Goal: Navigation & Orientation: Locate item on page

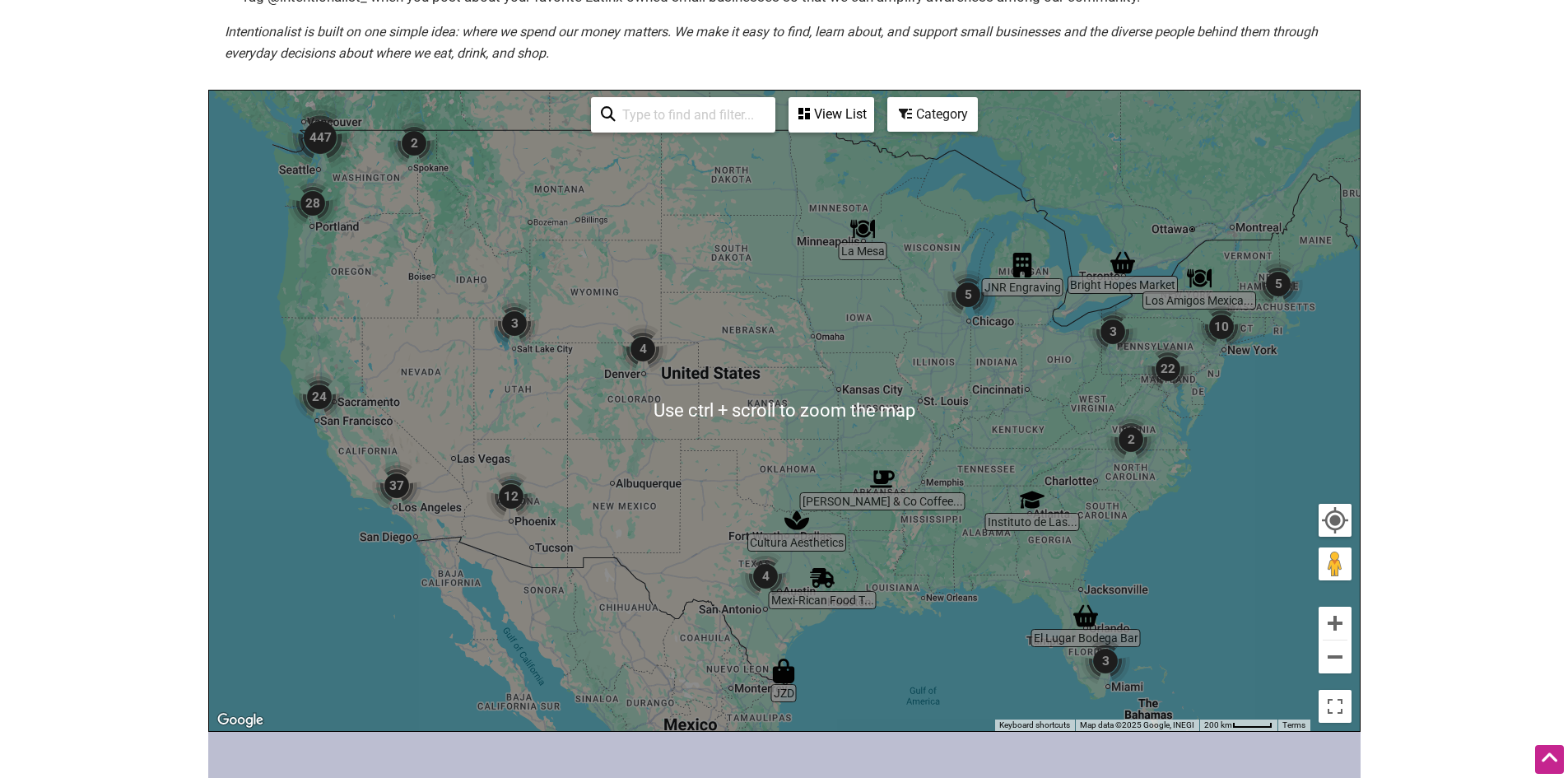
scroll to position [165, 0]
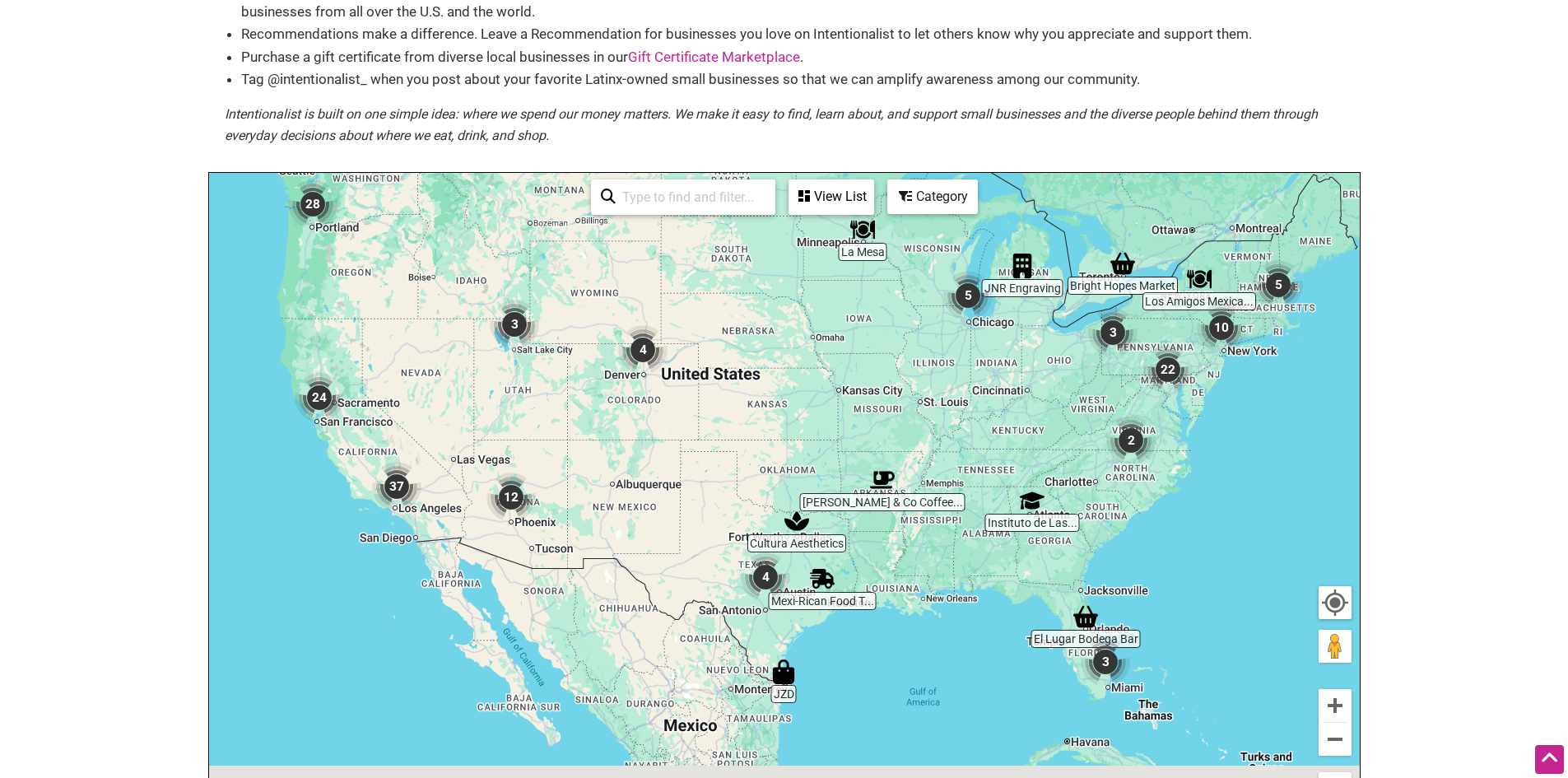
drag, startPoint x: 828, startPoint y: 600, endPoint x: 821, endPoint y: 452, distance: 148.2
click at [821, 454] on div "To navigate, press the arrow keys." at bounding box center [785, 492] width 1151 height 640
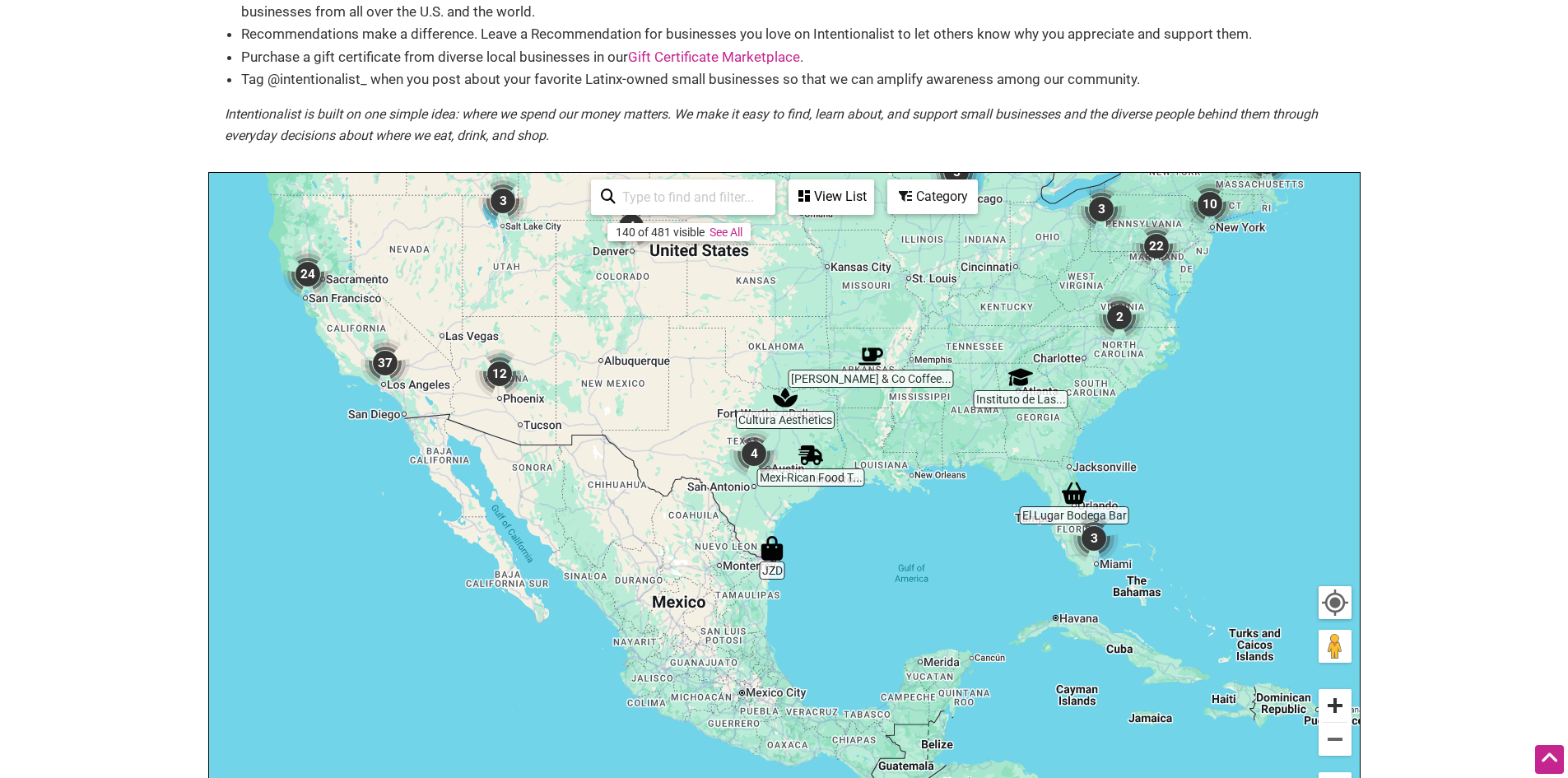
click at [1338, 698] on button "Zoom in" at bounding box center [1335, 705] width 33 height 33
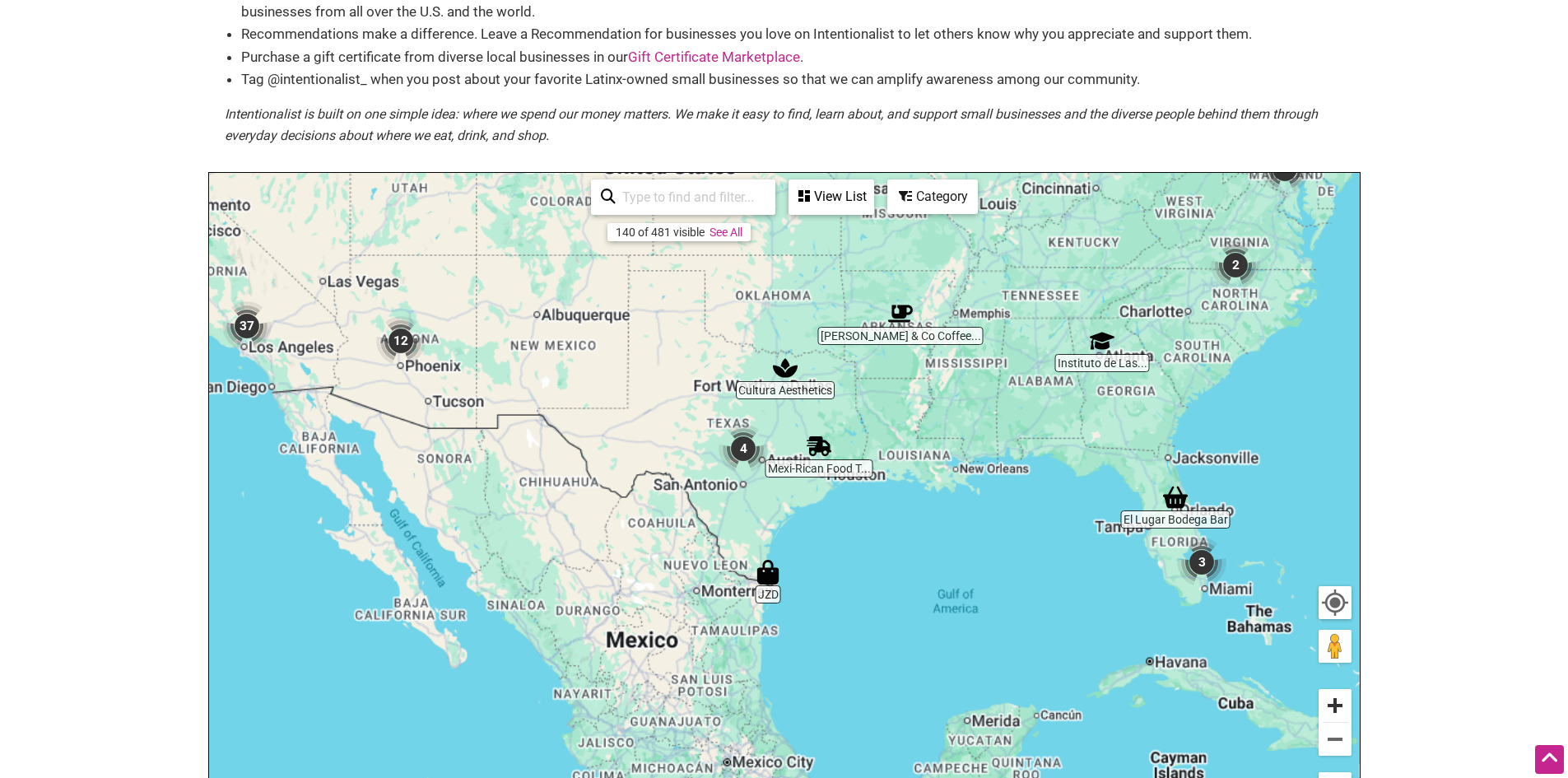
click at [1332, 699] on button "Zoom in" at bounding box center [1335, 705] width 33 height 33
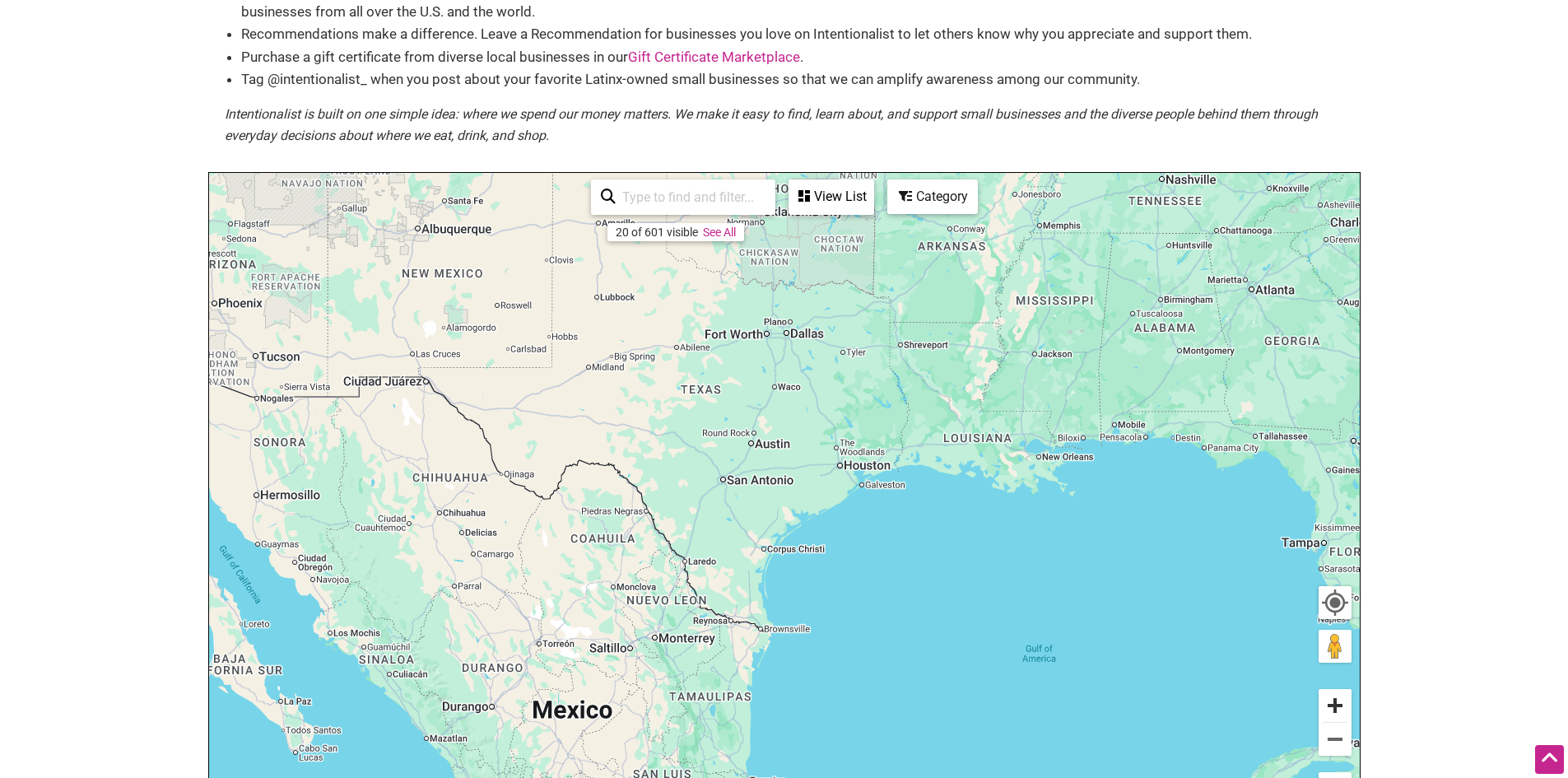
click at [1332, 699] on button "Zoom in" at bounding box center [1335, 705] width 33 height 33
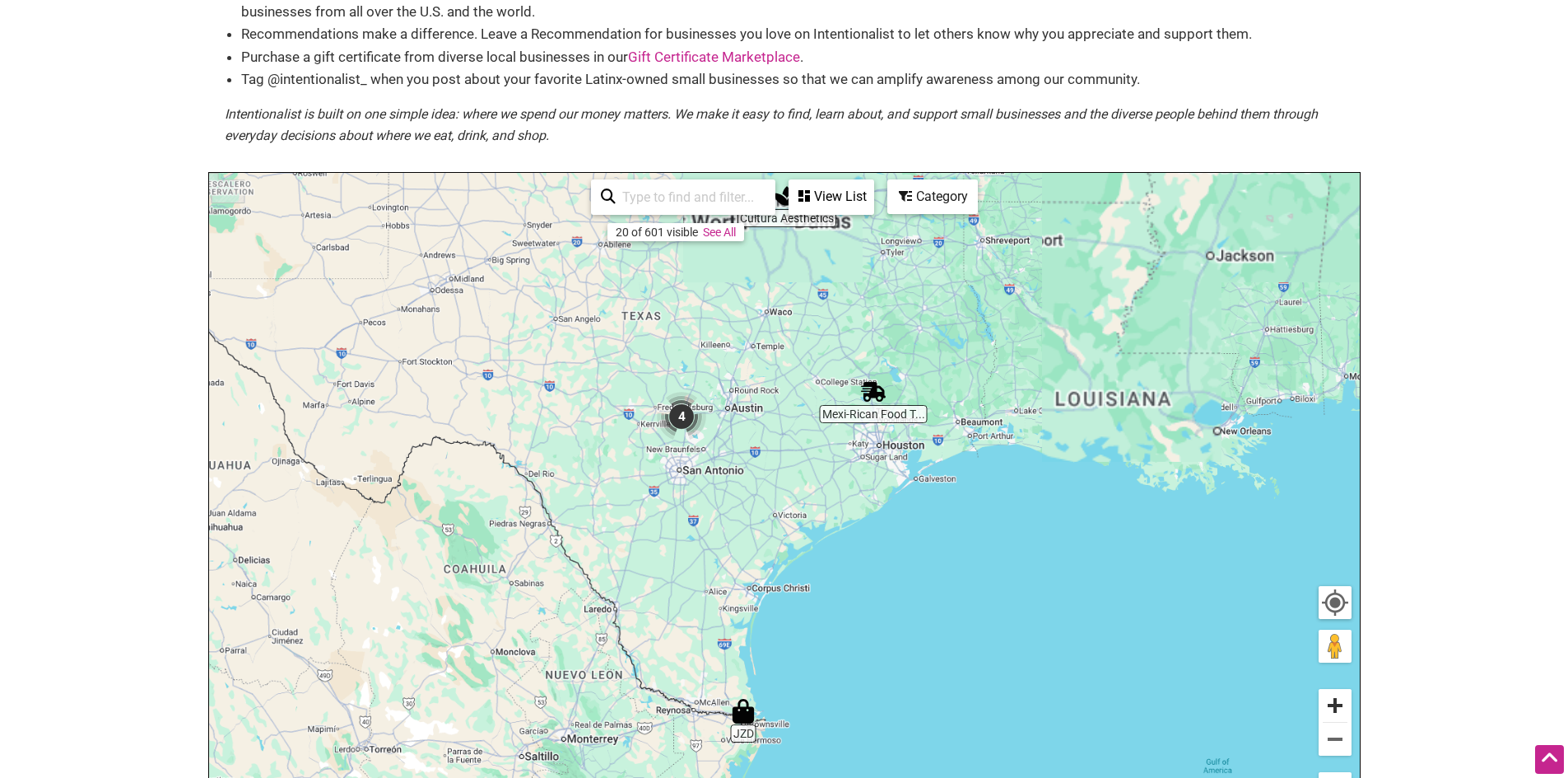
click at [1332, 699] on button "Zoom in" at bounding box center [1335, 705] width 33 height 33
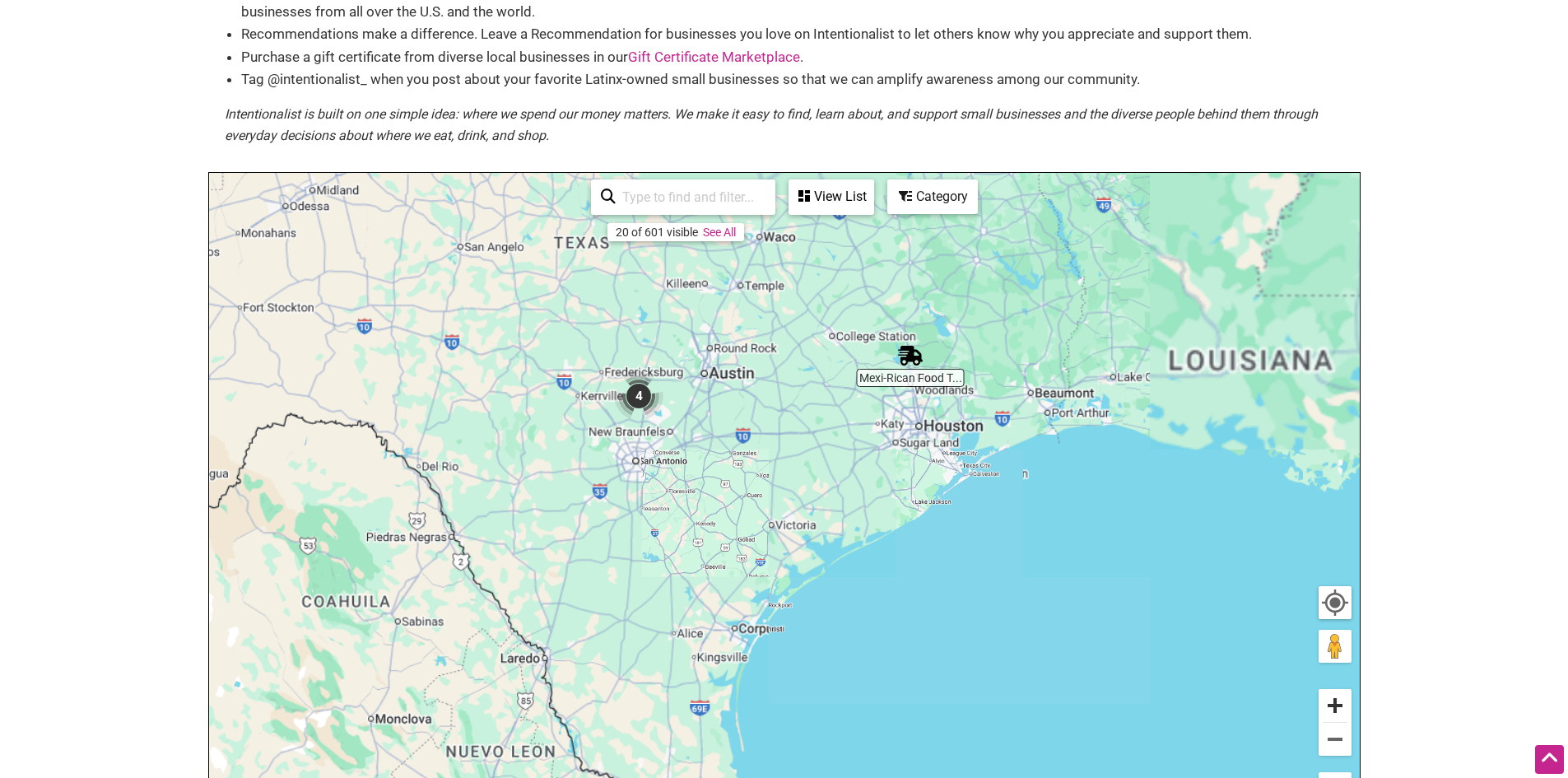
click at [1332, 699] on button "Zoom in" at bounding box center [1335, 705] width 33 height 33
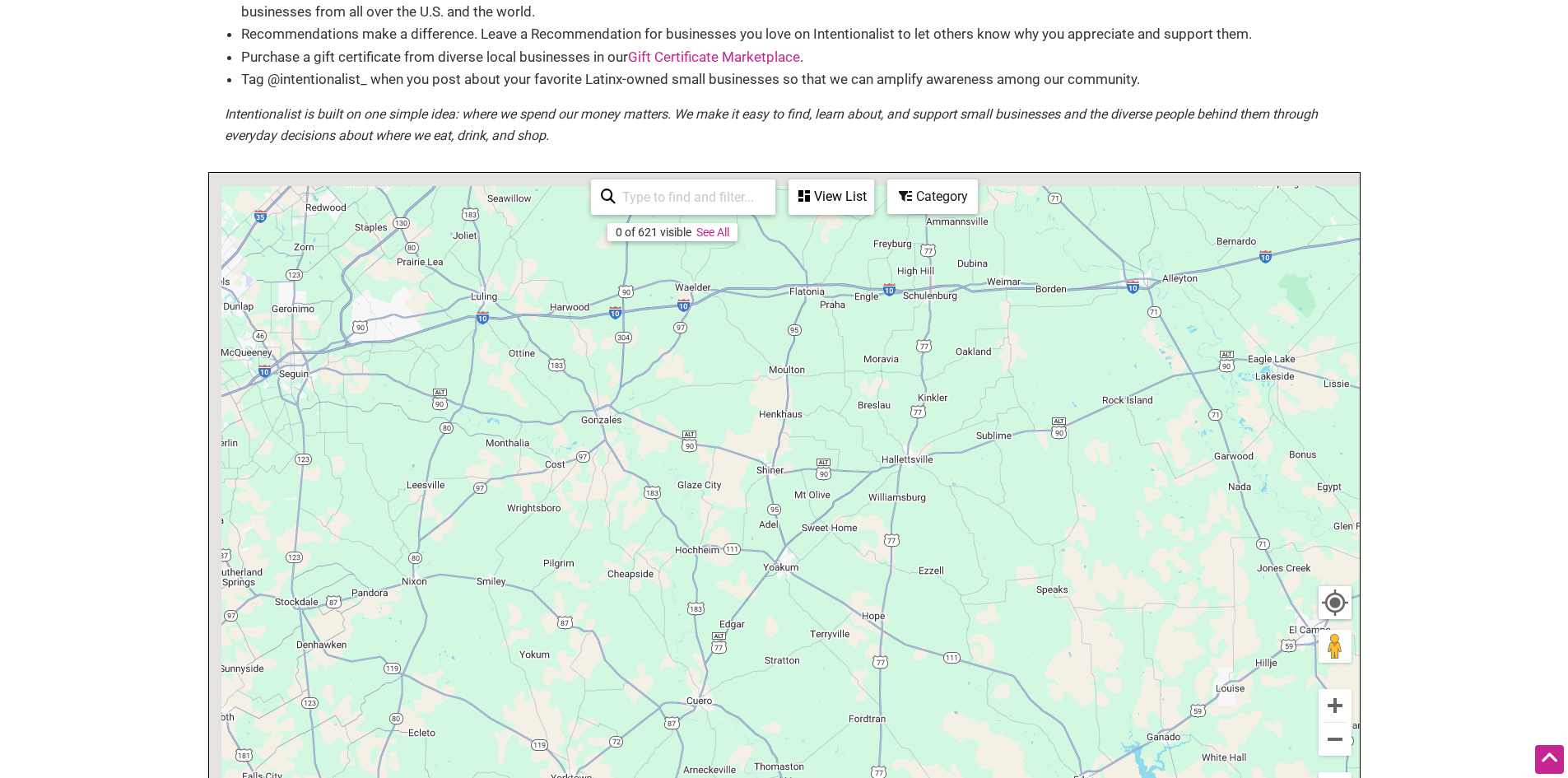
drag, startPoint x: 652, startPoint y: 405, endPoint x: 879, endPoint y: 621, distance: 313.3
click at [876, 621] on div "To navigate, press the arrow keys." at bounding box center [785, 492] width 1151 height 640
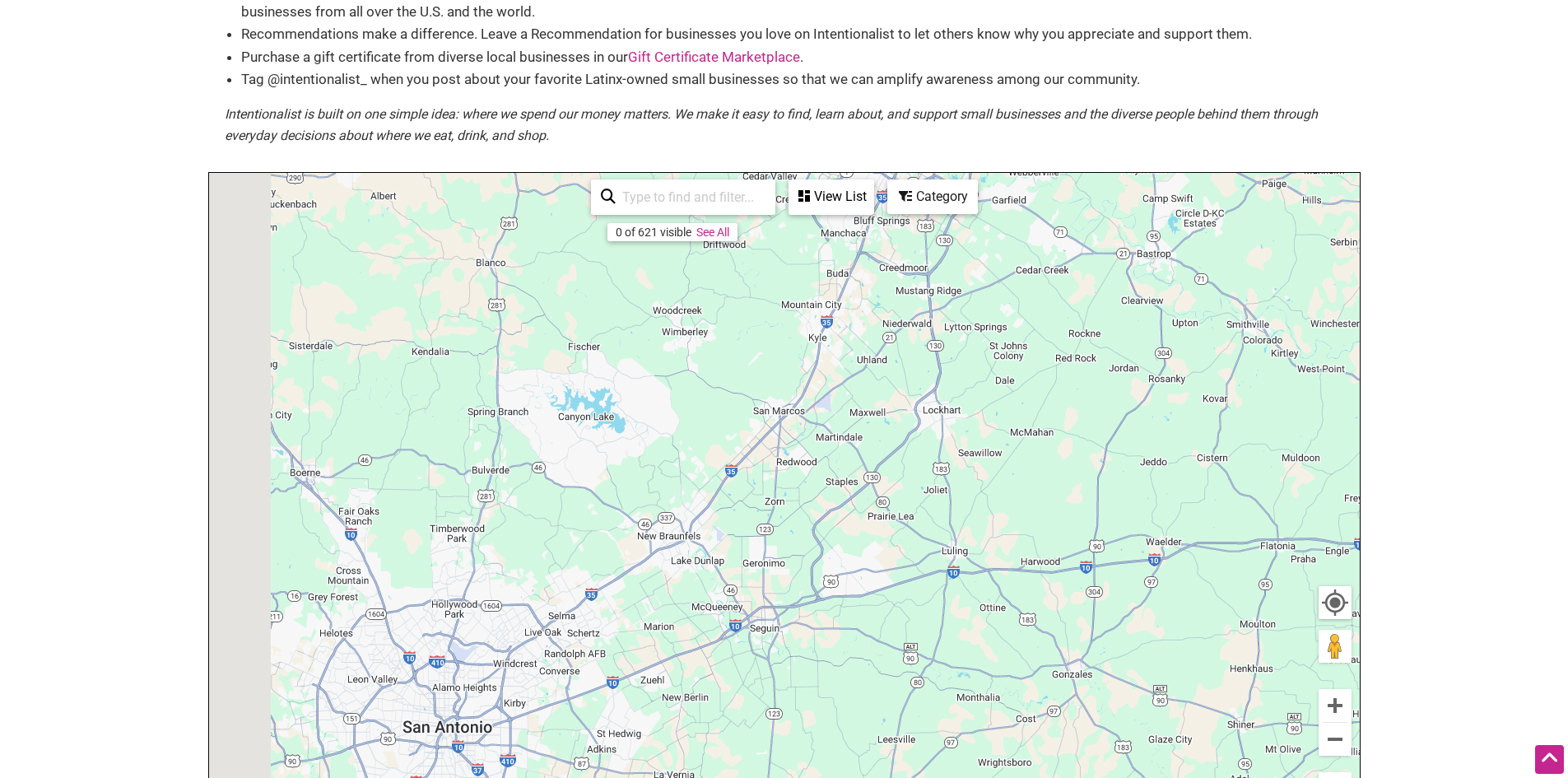
drag, startPoint x: 668, startPoint y: 411, endPoint x: 1023, endPoint y: 632, distance: 418.2
click at [1023, 632] on div "To navigate, press the arrow keys." at bounding box center [785, 492] width 1151 height 640
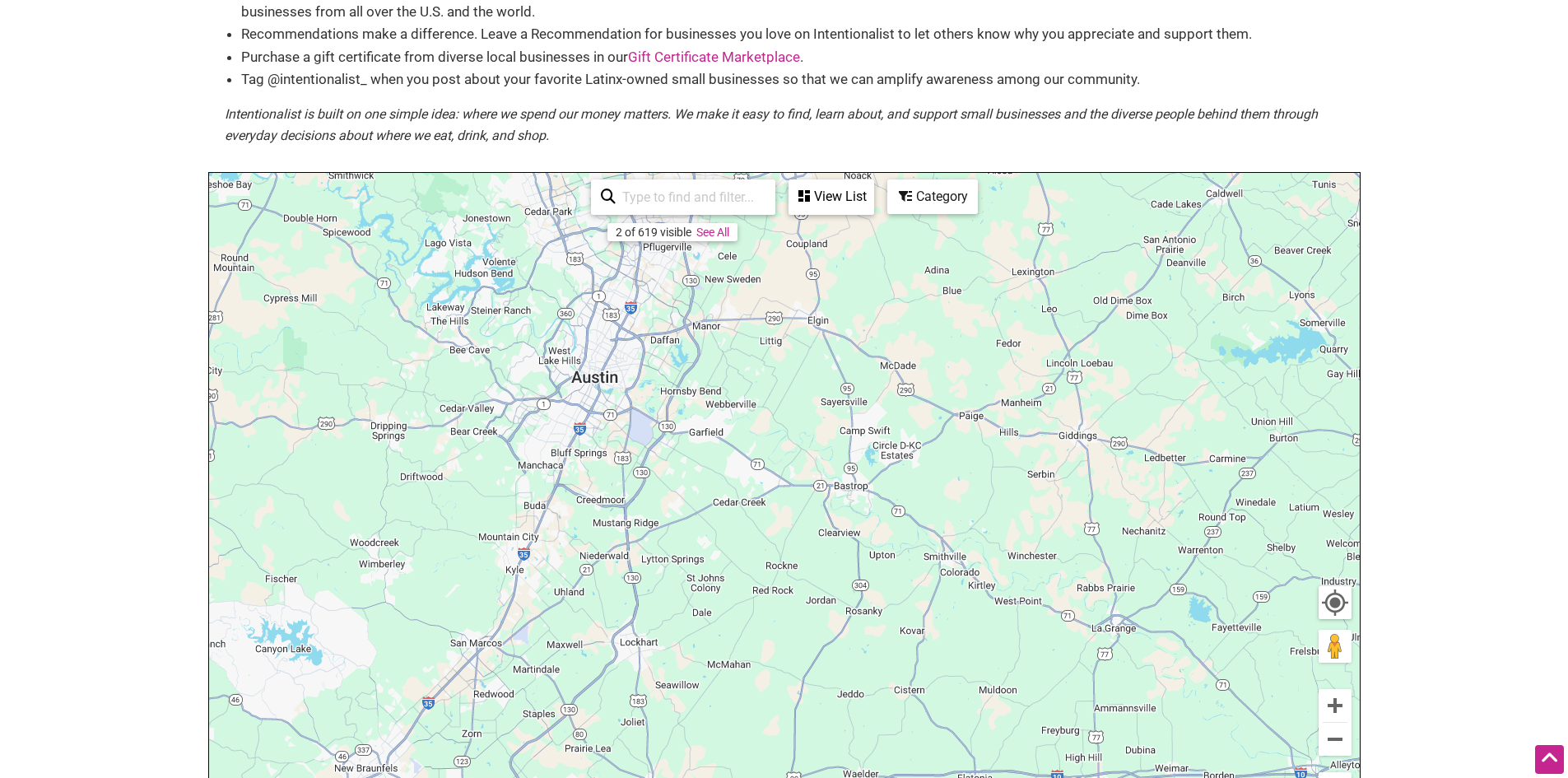
drag, startPoint x: 935, startPoint y: 457, endPoint x: 601, endPoint y: 718, distance: 423.9
click at [601, 718] on div "To navigate, press the arrow keys." at bounding box center [785, 492] width 1151 height 640
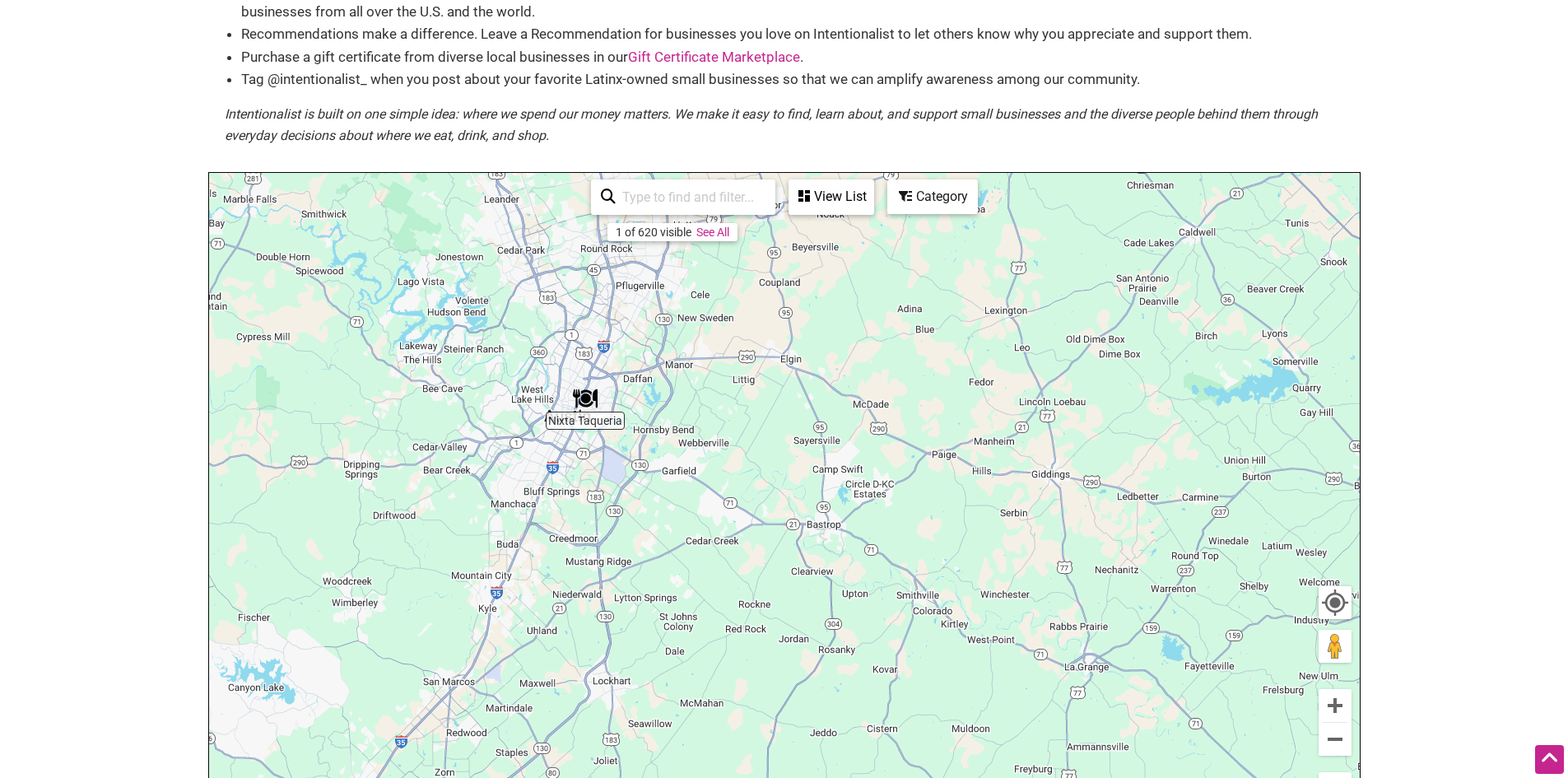
click at [795, 365] on div "To navigate, press the arrow keys." at bounding box center [785, 492] width 1151 height 640
click at [1328, 706] on button "Zoom in" at bounding box center [1335, 705] width 33 height 33
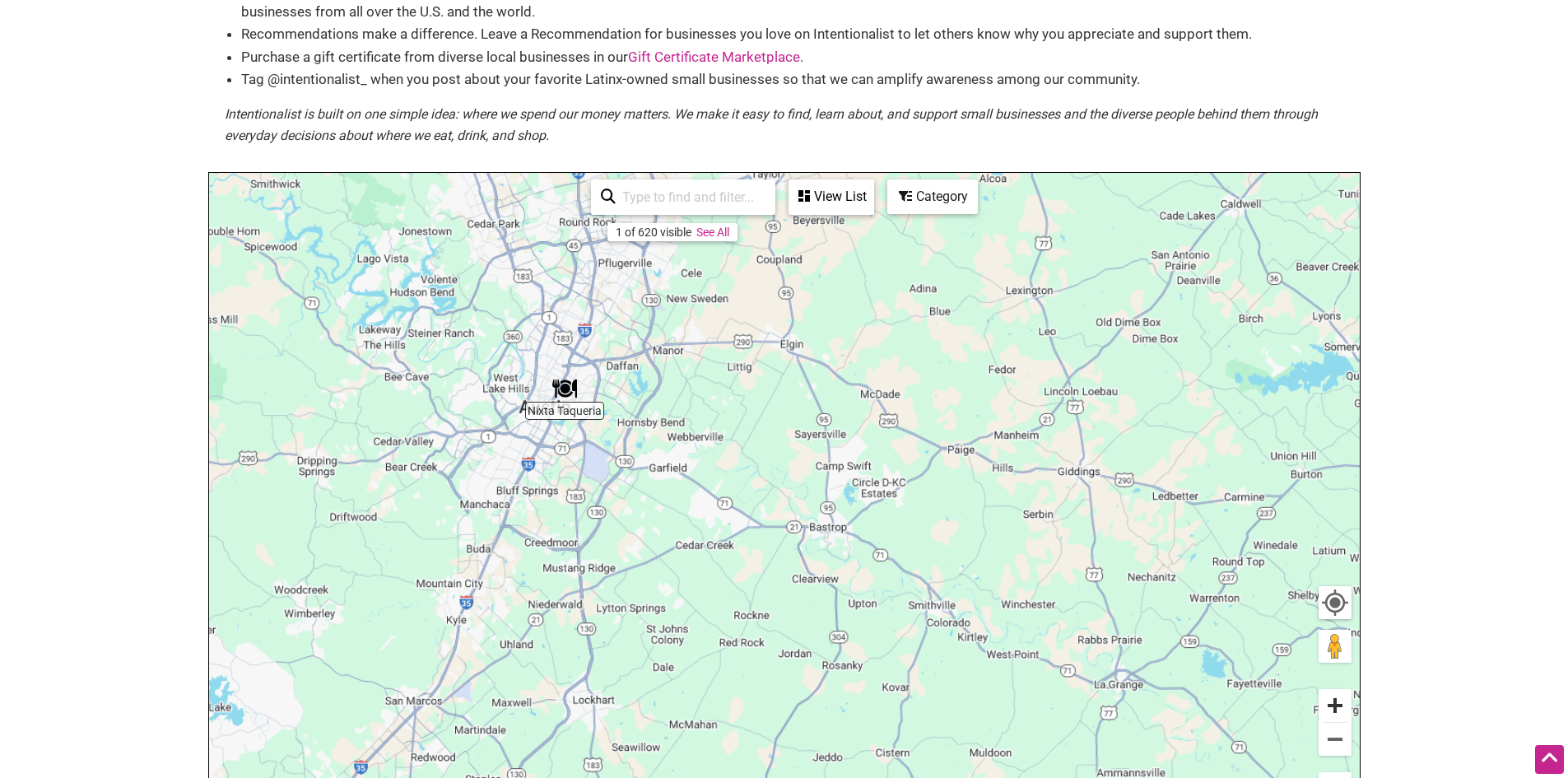
click at [1328, 706] on button "Zoom in" at bounding box center [1335, 705] width 33 height 33
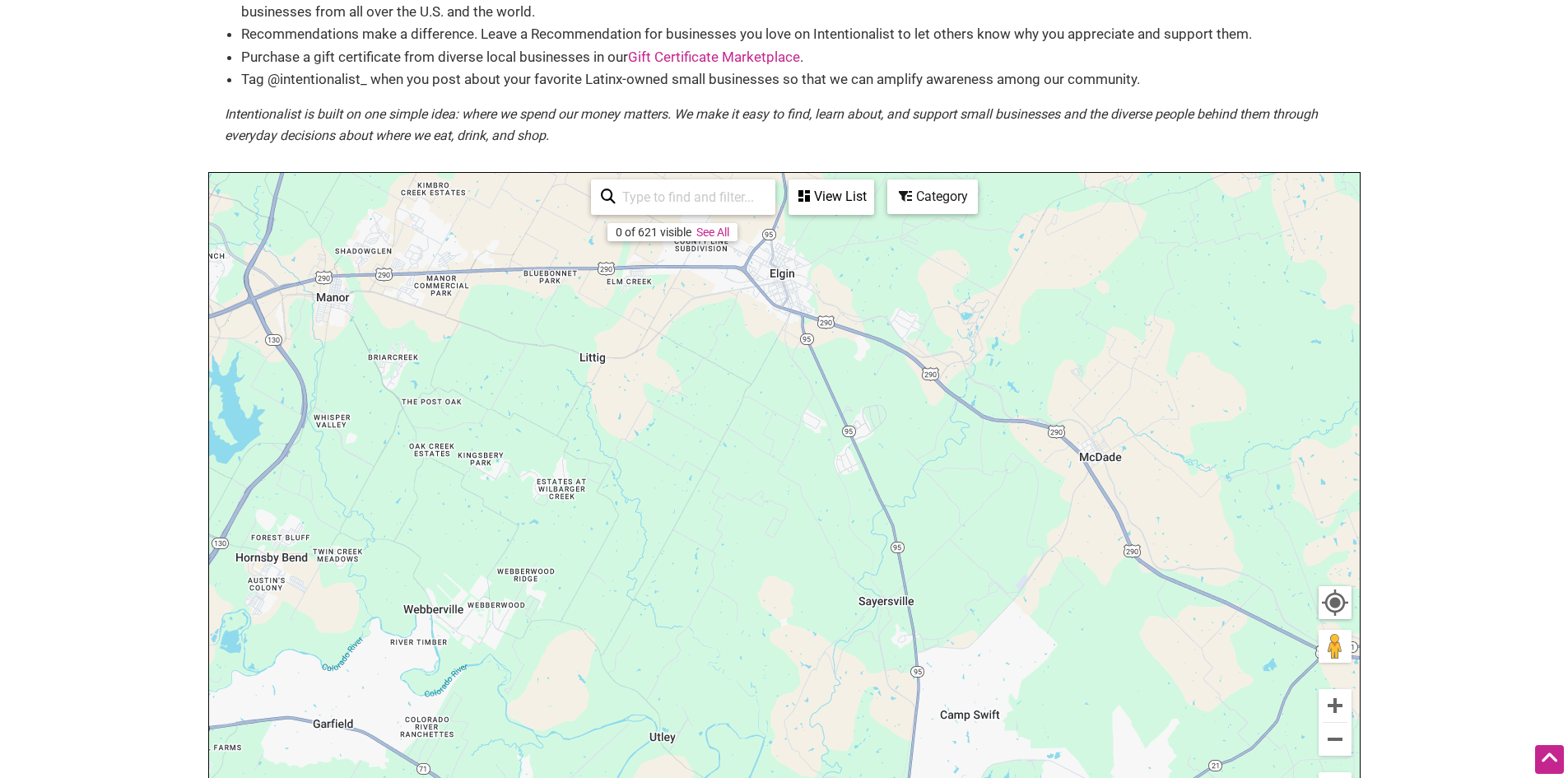
drag, startPoint x: 697, startPoint y: 384, endPoint x: 668, endPoint y: 706, distance: 323.3
click at [668, 706] on div "To navigate, press the arrow keys." at bounding box center [785, 492] width 1151 height 640
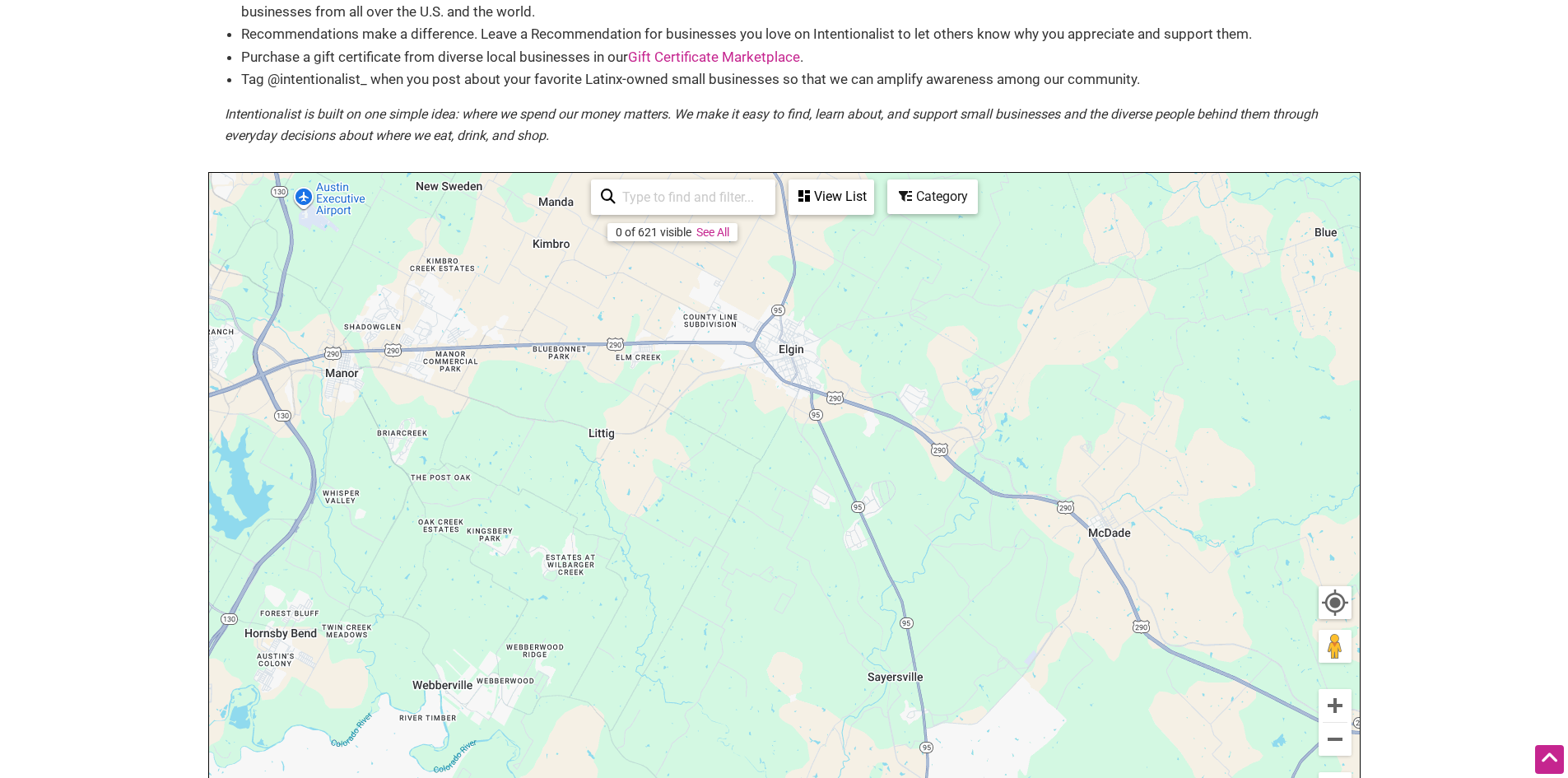
drag, startPoint x: 750, startPoint y: 367, endPoint x: 757, endPoint y: 558, distance: 191.1
click at [757, 558] on div "To navigate, press the arrow keys." at bounding box center [785, 492] width 1151 height 640
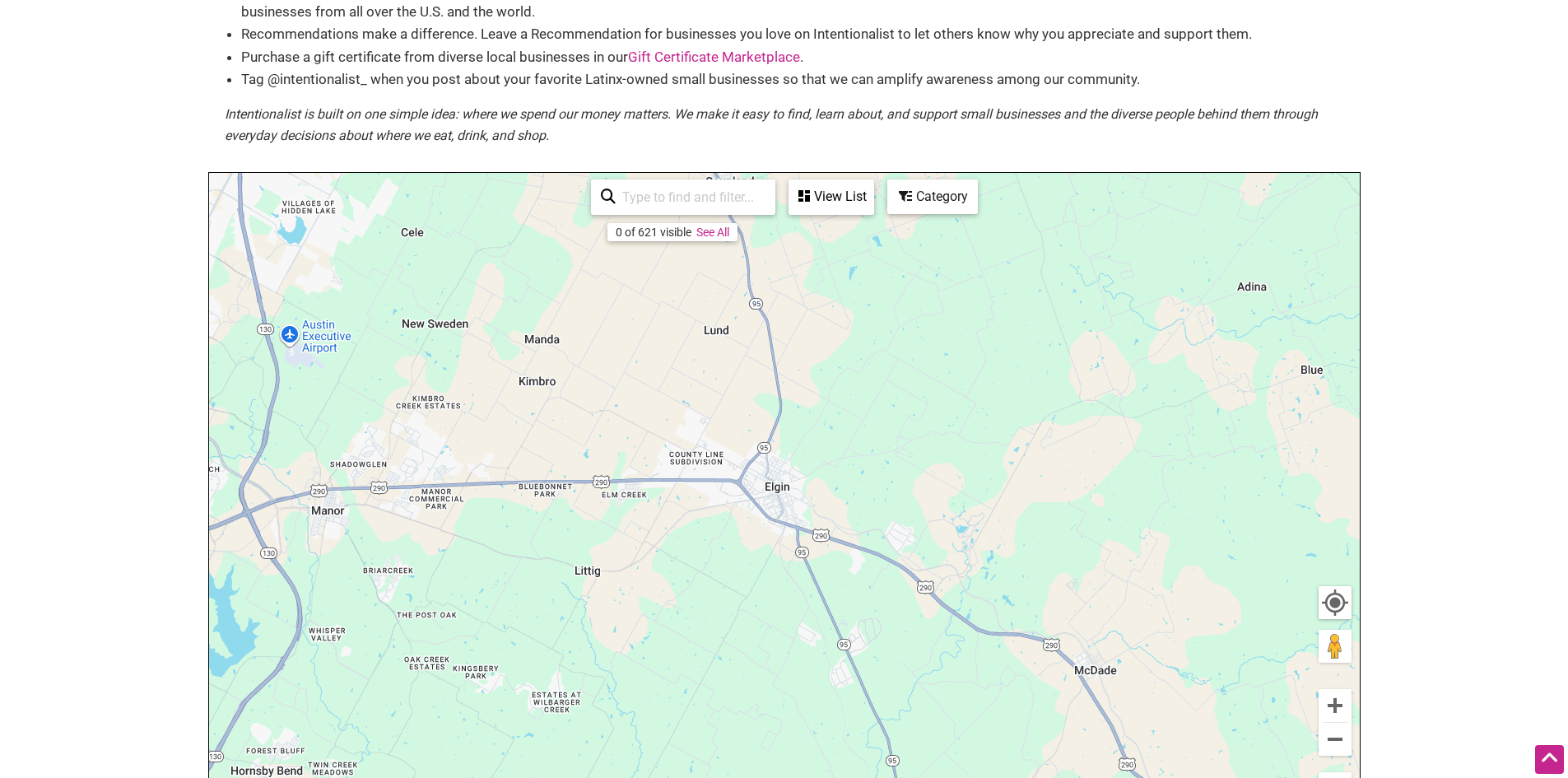
drag, startPoint x: 1329, startPoint y: 652, endPoint x: 772, endPoint y: 499, distance: 577.6
click at [772, 499] on div "To navigate, press the arrow keys. Use ctrl + scroll to zoom the map 0 of 621 v…" at bounding box center [785, 492] width 1151 height 640
drag, startPoint x: 1296, startPoint y: 599, endPoint x: 779, endPoint y: 488, distance: 528.8
click at [772, 482] on div "To navigate, press the arrow keys. Use ctrl + scroll to zoom the map 0 of 621 v…" at bounding box center [785, 492] width 1151 height 640
drag, startPoint x: 1333, startPoint y: 648, endPoint x: 1317, endPoint y: 616, distance: 35.8
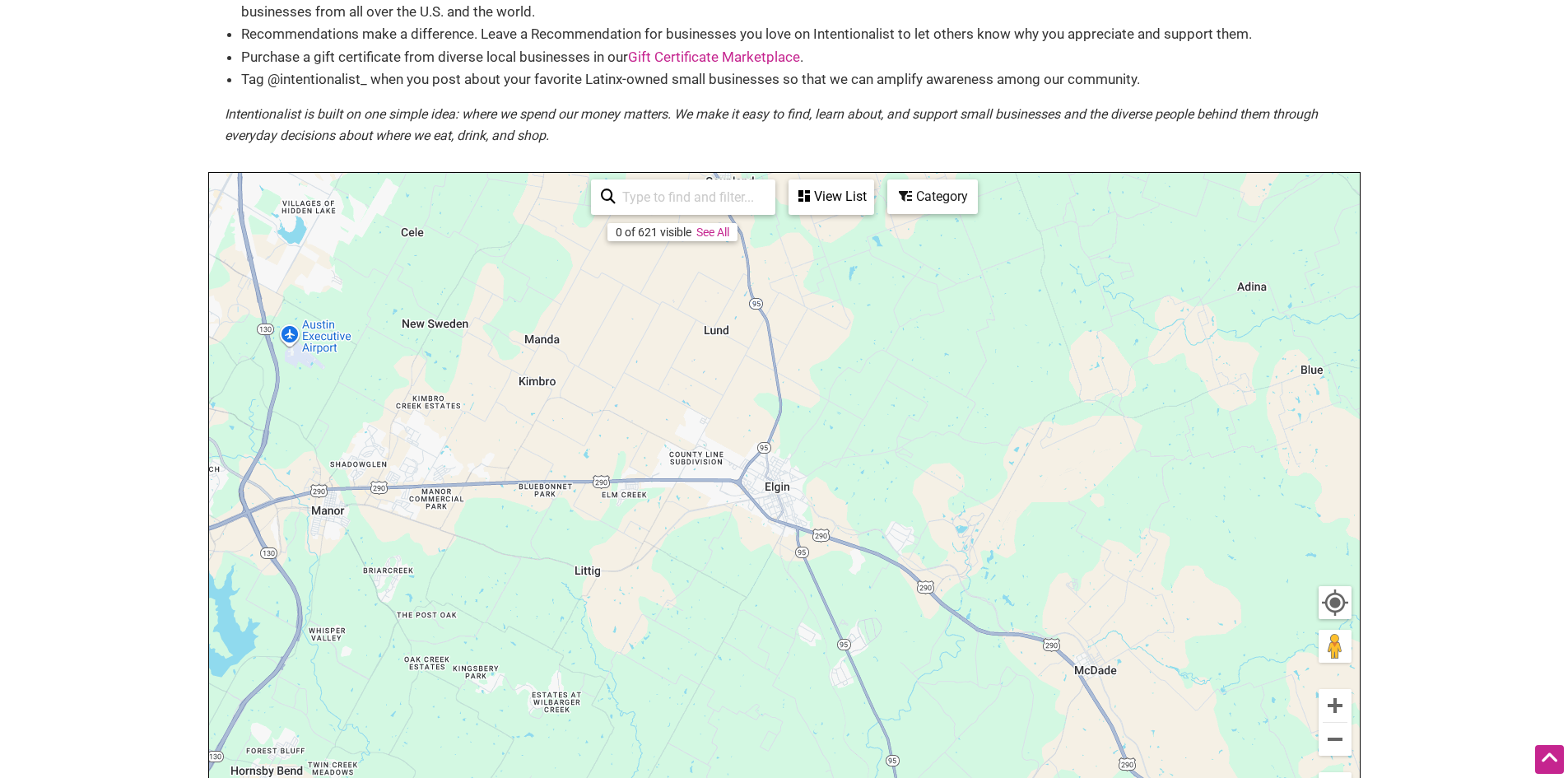
click at [1317, 616] on div "To navigate, press the arrow keys. Use ctrl + scroll to zoom the map 0 of 621 v…" at bounding box center [785, 492] width 1151 height 640
drag, startPoint x: 1336, startPoint y: 638, endPoint x: 1292, endPoint y: 608, distance: 53.3
click at [1292, 608] on div "To navigate, press the arrow keys. Use ctrl + scroll to zoom the map 0 of 621 v…" at bounding box center [785, 492] width 1151 height 640
drag, startPoint x: 1337, startPoint y: 645, endPoint x: 1082, endPoint y: 614, distance: 256.9
click at [1082, 614] on div "To navigate, press the arrow keys. Use ctrl + scroll to zoom the map 0 of 621 v…" at bounding box center [785, 492] width 1151 height 640
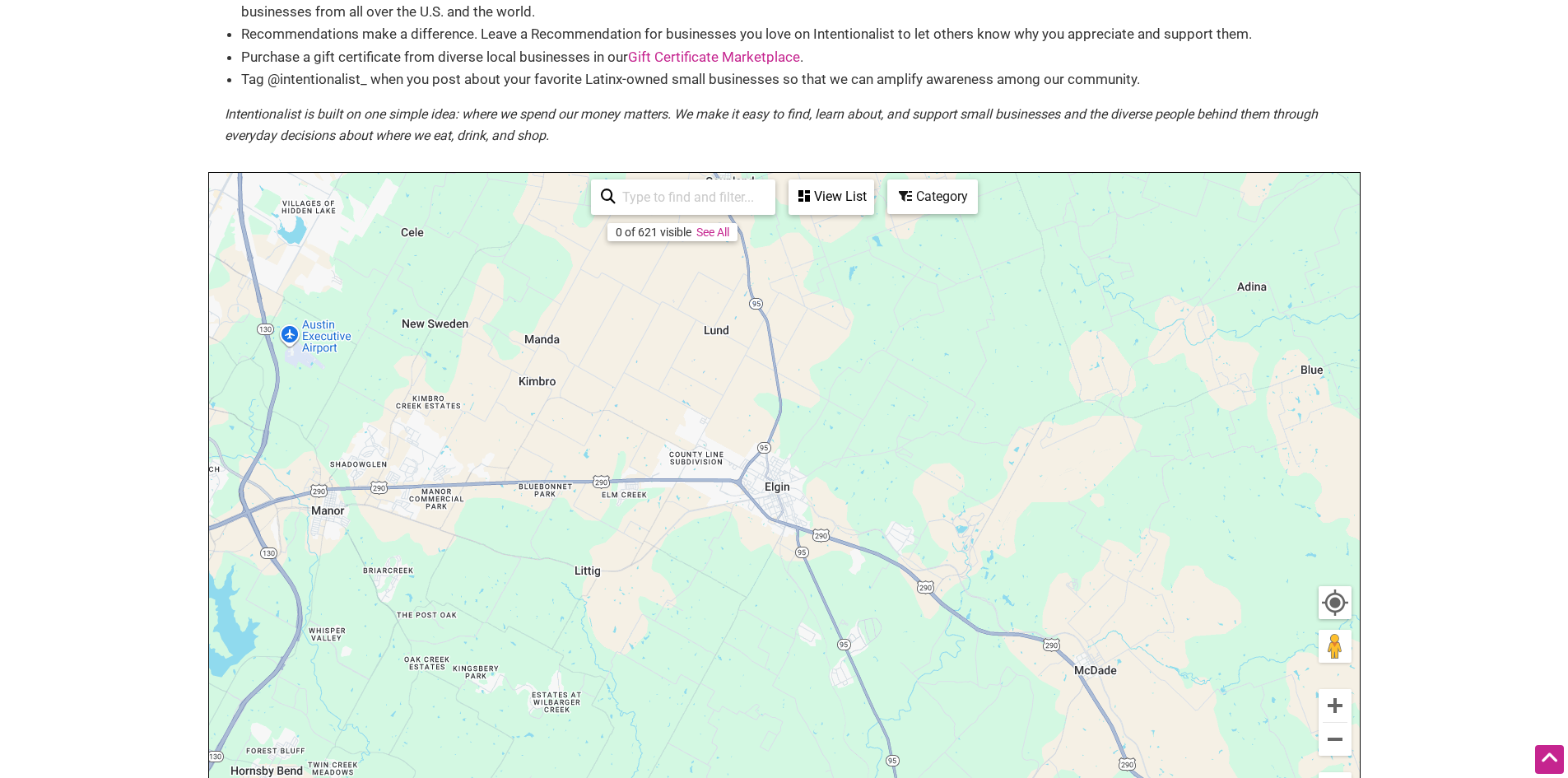
click at [772, 486] on div "To navigate, press the arrow keys." at bounding box center [785, 492] width 1151 height 640
click at [1335, 603] on div at bounding box center [1335, 602] width 30 height 30
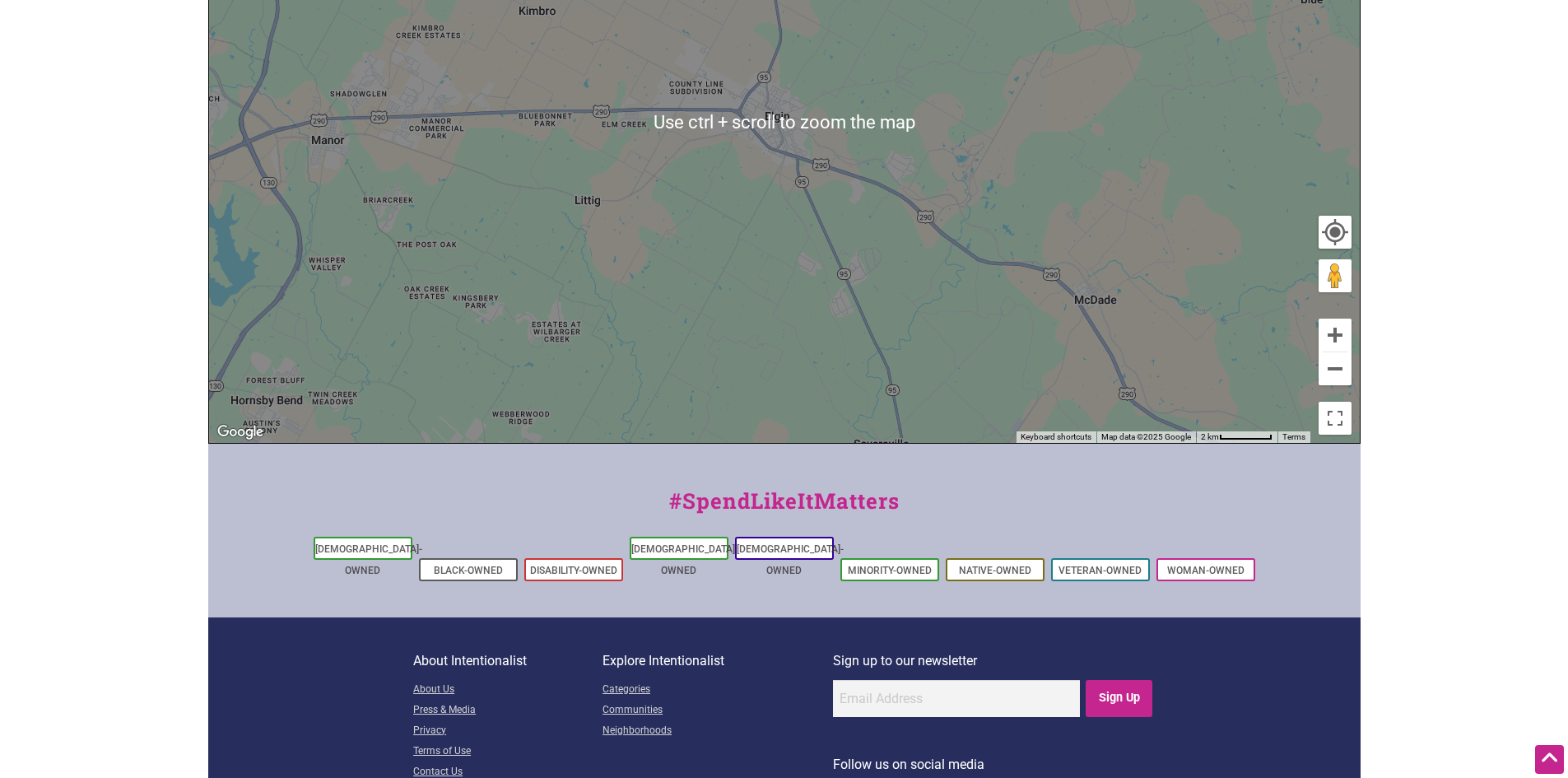
scroll to position [592, 0]
